Goal: Task Accomplishment & Management: Manage account settings

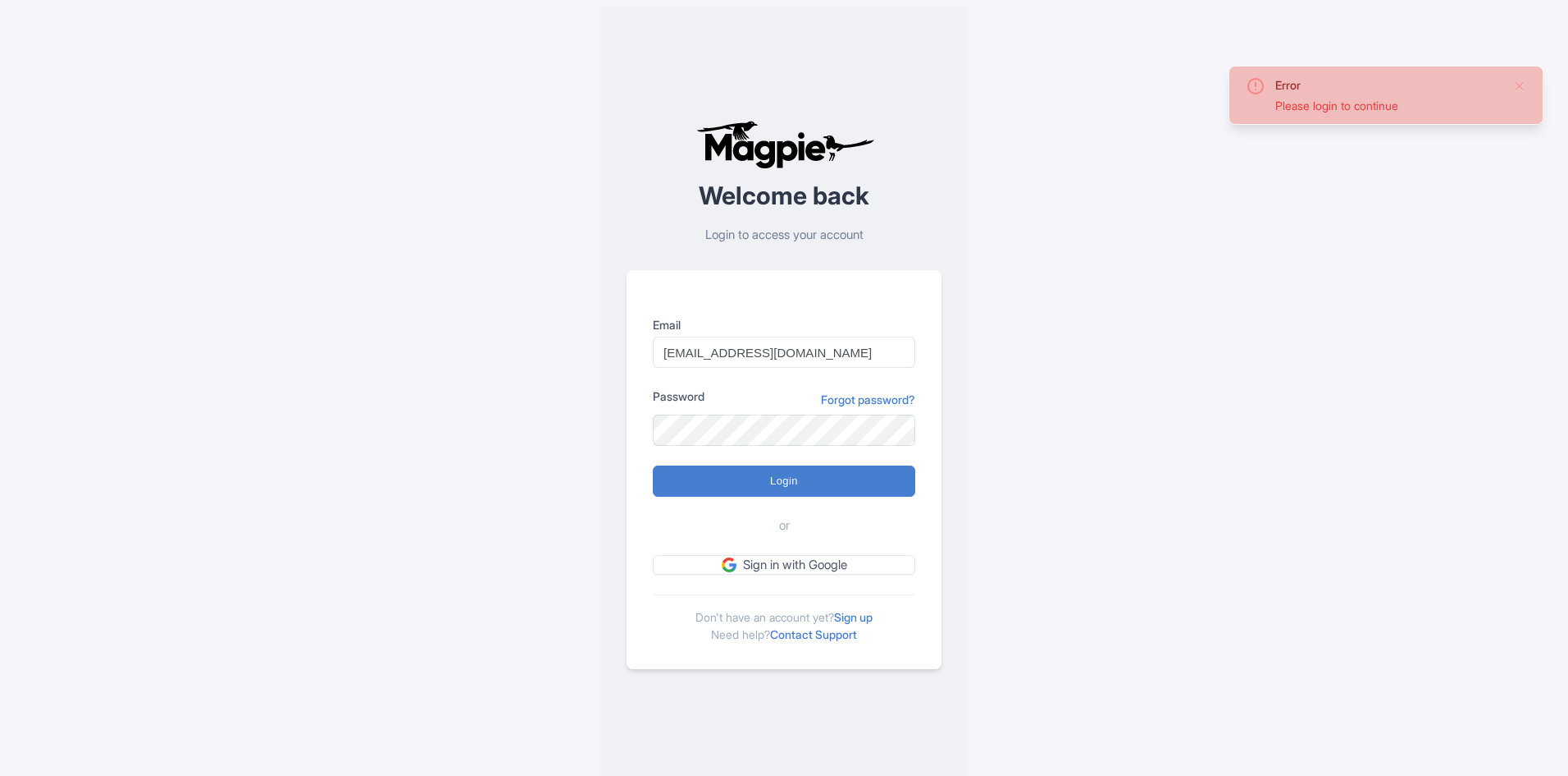
click at [803, 483] on input "Login" at bounding box center [784, 481] width 262 height 31
type input "Logging in..."
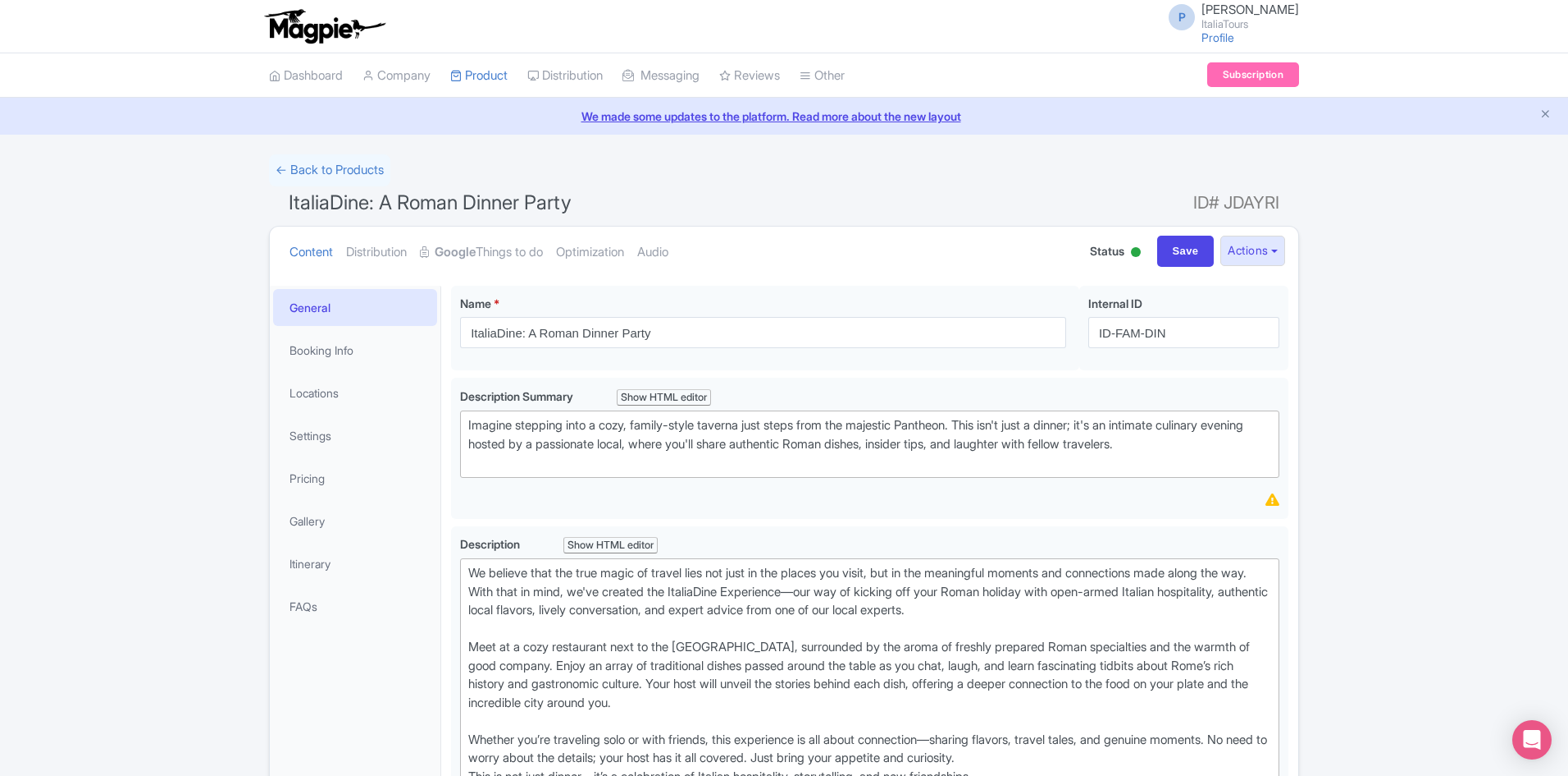
type trix-editor "<lor>Ip dolorsi amet con adip elits do eiusmo temp inc utla et dol magnaa eni a…"
